Goal: Task Accomplishment & Management: Complete application form

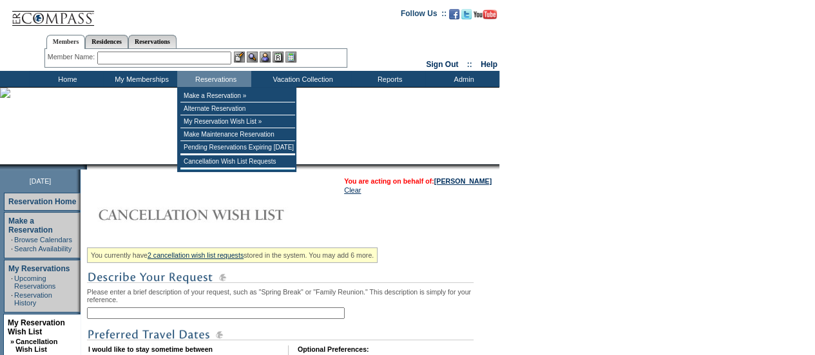
click at [206, 311] on input "text" at bounding box center [216, 313] width 258 height 12
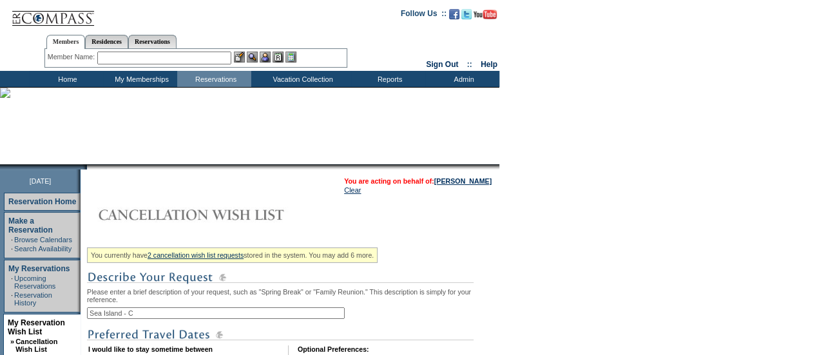
type input "Sea Island - [GEOGRAPHIC_DATA]"
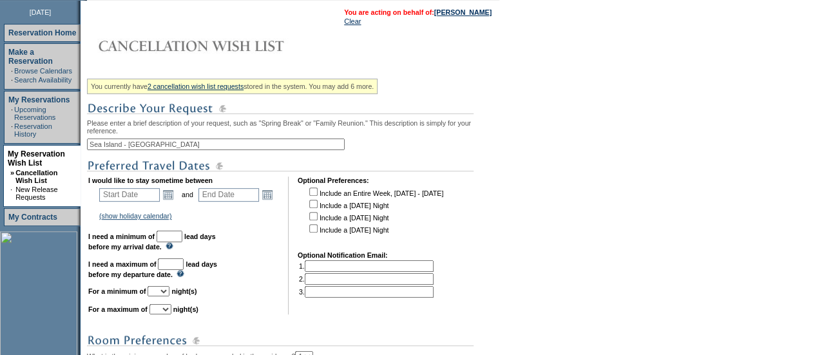
scroll to position [176, 0]
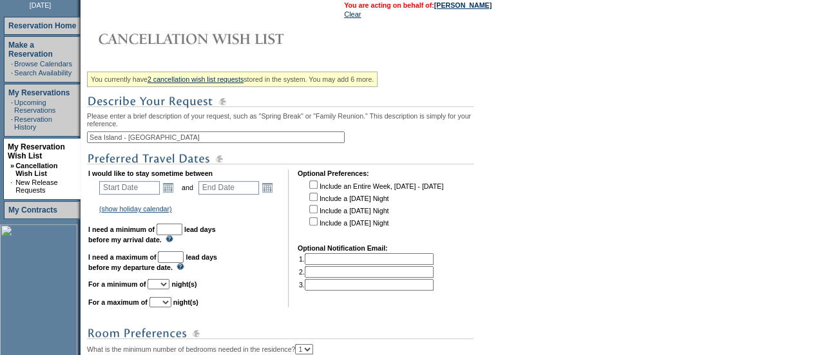
click at [176, 187] on td "Open the calendar popup. << < [DATE] > >> S M T W T F S 1 2 3 4 5 6 7 8 9 10 11…" at bounding box center [168, 187] width 17 height 14
drag, startPoint x: 180, startPoint y: 188, endPoint x: 170, endPoint y: 189, distance: 9.7
click at [170, 189] on td "Open the calendar popup. << < [DATE] > >> S M T W T F S 1 2 3 4 5 6 7 8 9 10 11…" at bounding box center [168, 187] width 17 height 14
click at [175, 191] on link "Open the calendar popup." at bounding box center [168, 187] width 14 height 14
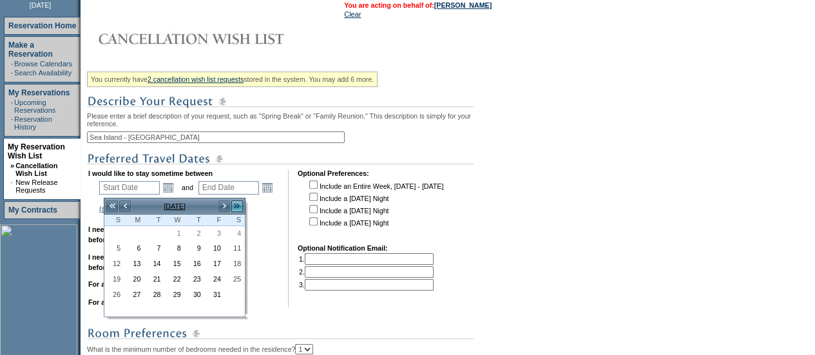
click at [240, 201] on link ">>" at bounding box center [237, 206] width 13 height 13
click at [227, 203] on link ">" at bounding box center [224, 206] width 13 height 13
click at [131, 277] on link "18" at bounding box center [134, 280] width 19 height 14
type input "[DATE]"
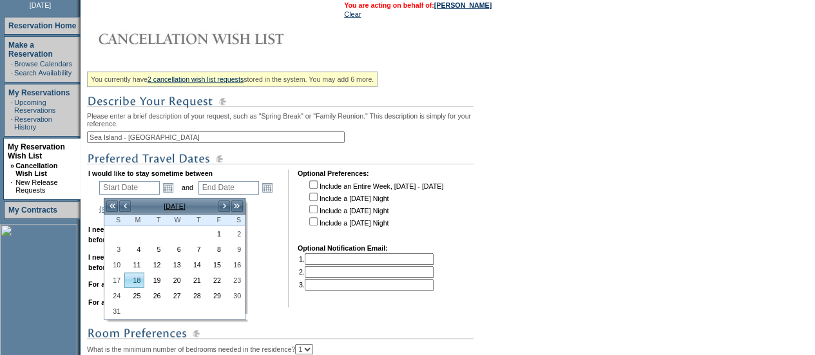
type input "[DATE]"
type input "230"
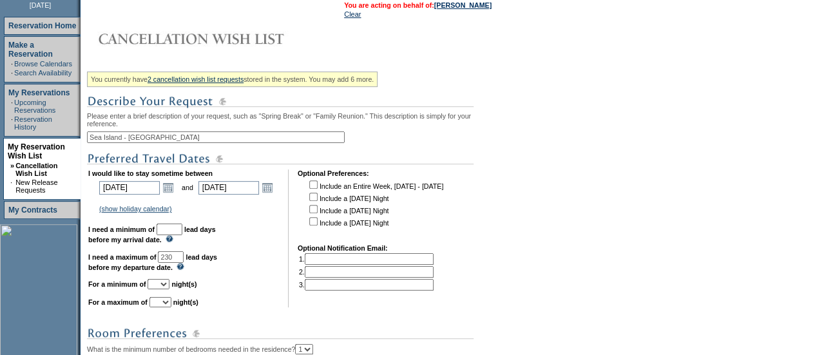
click at [277, 183] on td "[DATE] [DATE] Open the calendar popup. << < [DATE] > >> S M T W T F S 1 2 3 4 5…" at bounding box center [236, 187] width 81 height 18
click at [274, 187] on link "Open the calendar popup." at bounding box center [267, 187] width 14 height 14
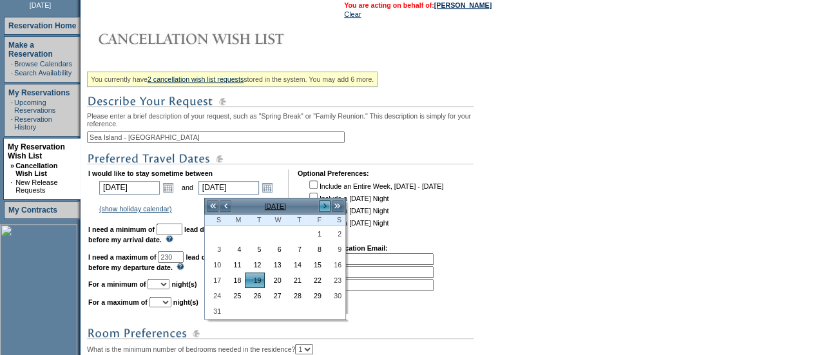
click at [328, 202] on link ">" at bounding box center [324, 206] width 13 height 13
click at [304, 231] on link "4" at bounding box center [295, 234] width 19 height 14
type input "[DATE]"
type input "246"
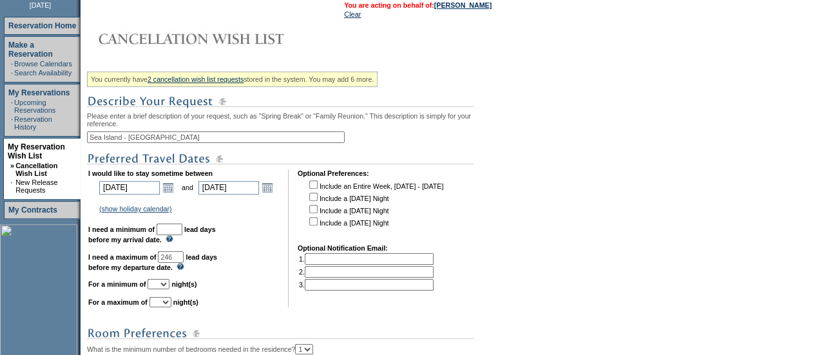
click at [182, 234] on input "text" at bounding box center [170, 229] width 26 height 12
type input "30"
click at [169, 285] on select "1 2 3 4 5 6 7 8 9 10 11 12 13 14" at bounding box center [158, 284] width 22 height 10
select select "6"
click at [163, 285] on select "1 2 3 4 5 6 7 8 9 10 11 12 13 14" at bounding box center [158, 284] width 22 height 10
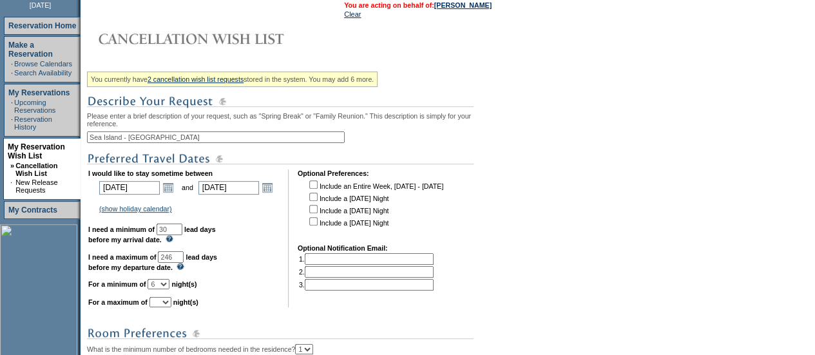
click at [171, 303] on select "1 2 3 4 5 6 7 8 9 10 11 12 13 14" at bounding box center [160, 302] width 22 height 10
select select "7"
click at [165, 303] on select "1 2 3 4 5 6 7 8 9 10 11 12 13 14" at bounding box center [160, 302] width 22 height 10
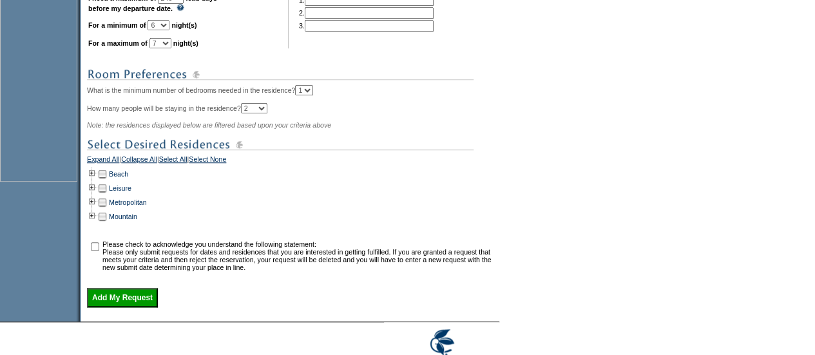
scroll to position [451, 0]
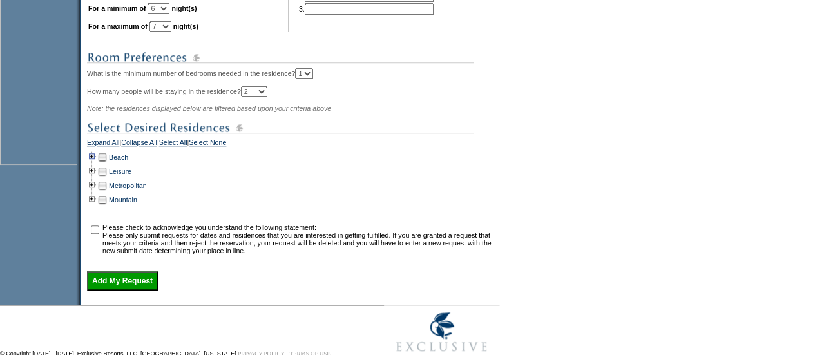
click at [95, 164] on td at bounding box center [92, 157] width 10 height 14
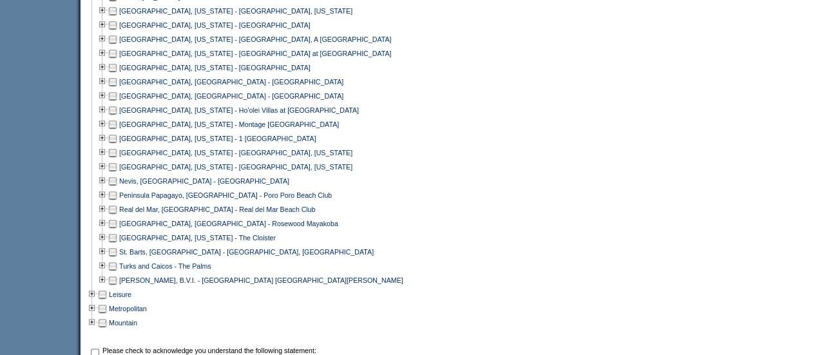
scroll to position [740, 0]
click at [118, 244] on td at bounding box center [113, 237] width 10 height 14
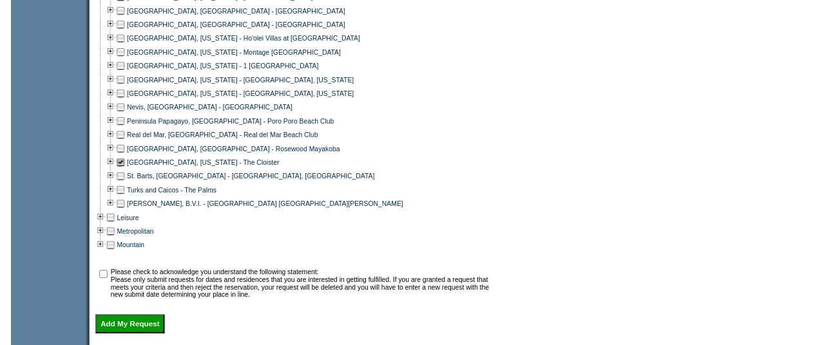
scroll to position [862, 0]
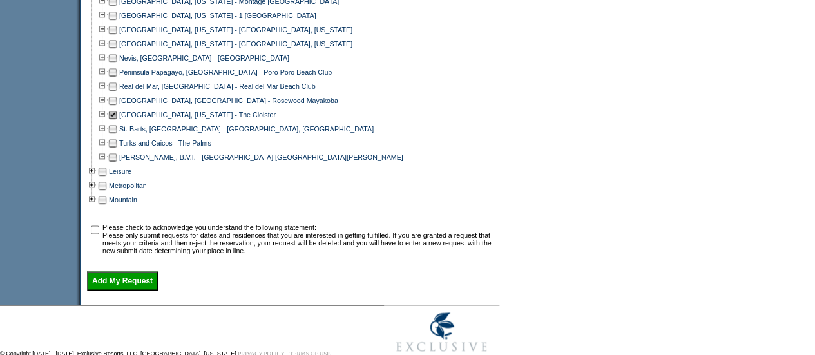
click at [99, 234] on input "checkbox" at bounding box center [95, 229] width 8 height 8
checkbox input "true"
click at [128, 290] on input "Add My Request" at bounding box center [122, 280] width 71 height 19
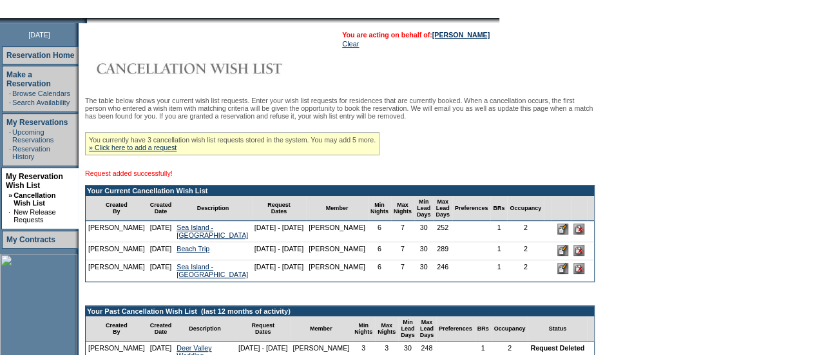
scroll to position [147, 0]
